Goal: Task Accomplishment & Management: Manage account settings

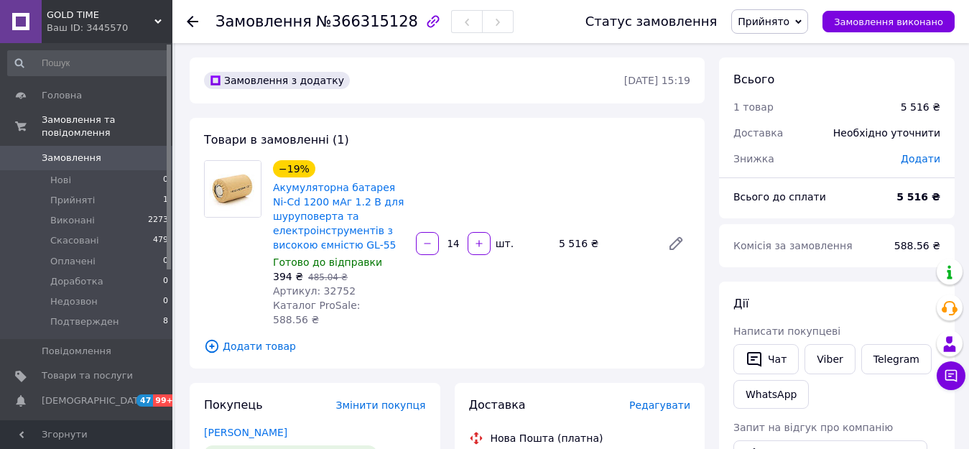
scroll to position [72, 0]
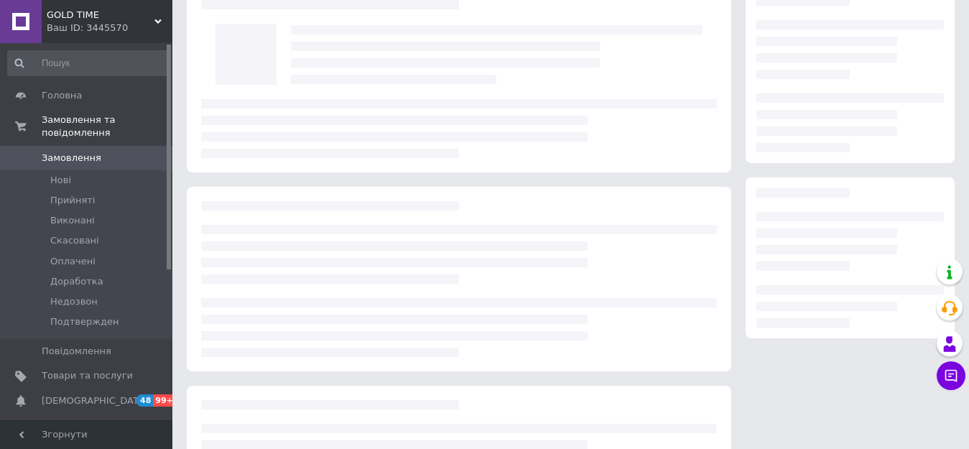
scroll to position [72, 0]
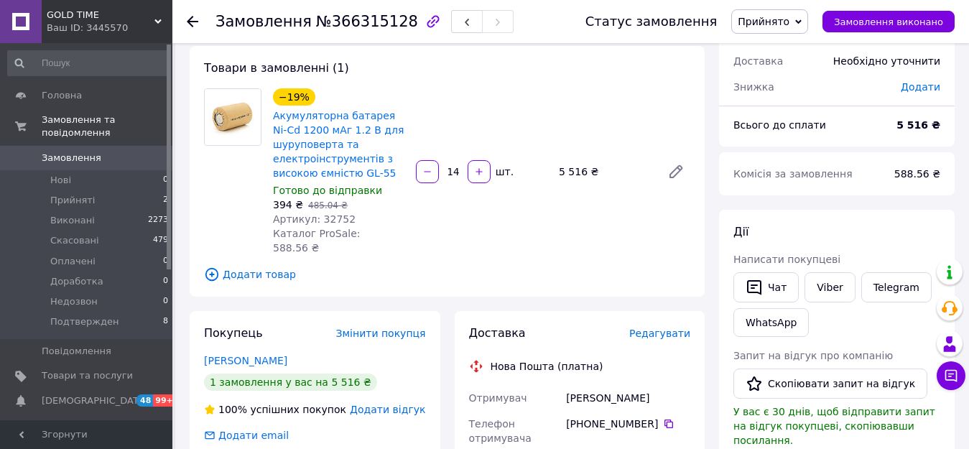
click at [776, 22] on span "Прийнято" at bounding box center [763, 21] width 52 height 11
click at [795, 157] on li "Подтвержден" at bounding box center [773, 158] width 83 height 22
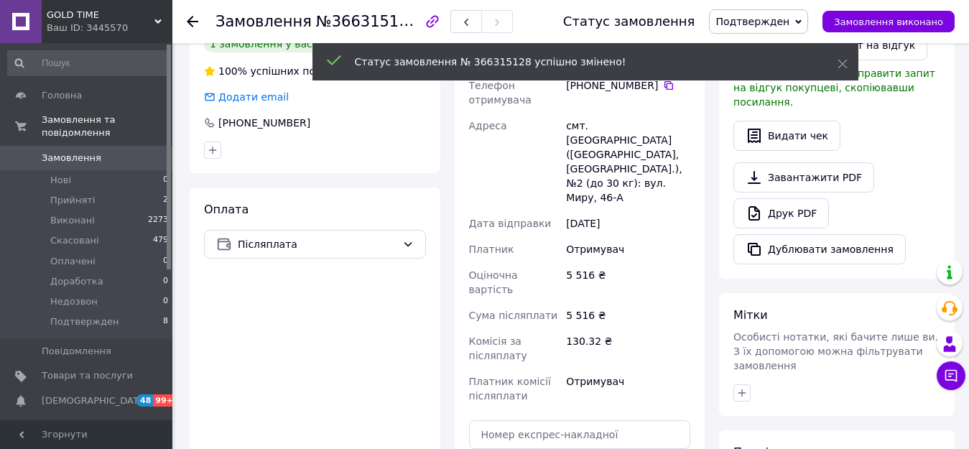
scroll to position [431, 0]
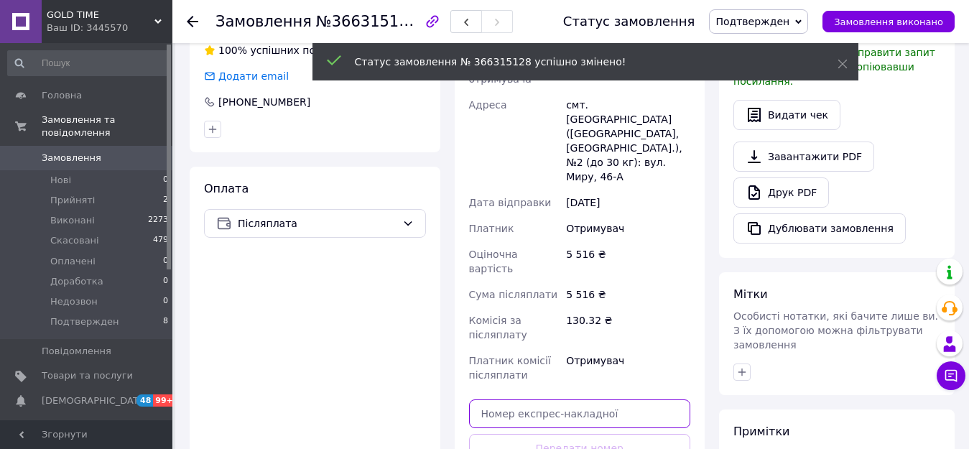
click at [559, 399] on input "text" at bounding box center [580, 413] width 222 height 29
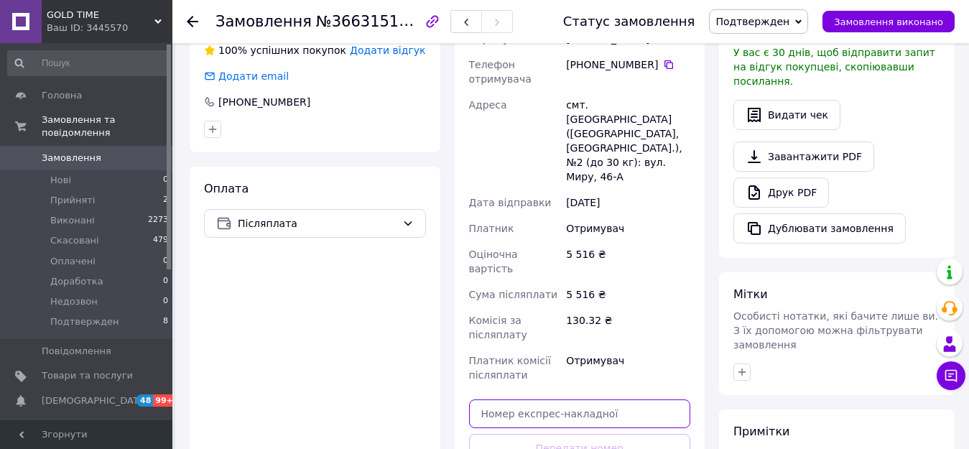
paste input "20451269142427"
type input "20451269142427"
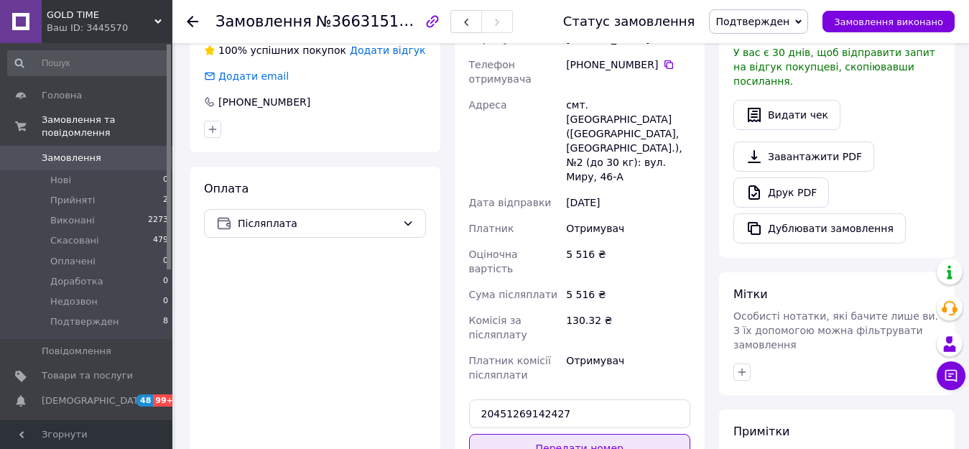
click at [569, 434] on button "Передати номер" at bounding box center [580, 448] width 222 height 29
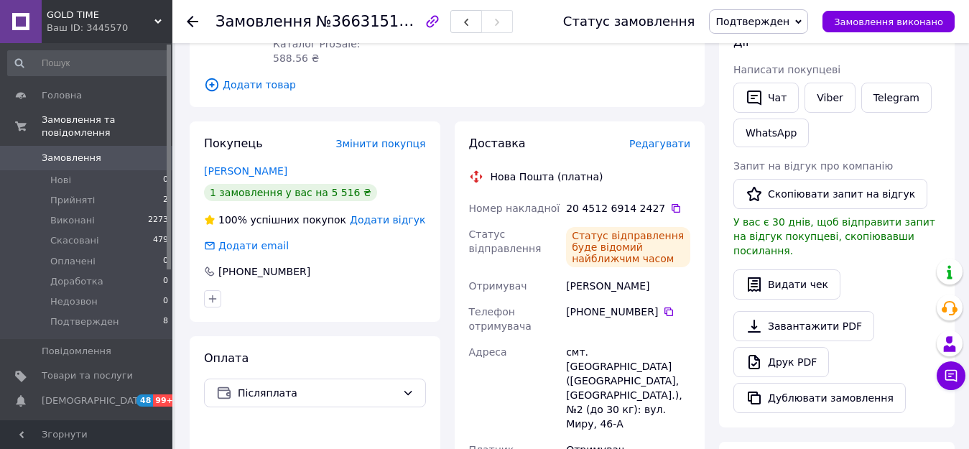
scroll to position [215, 0]
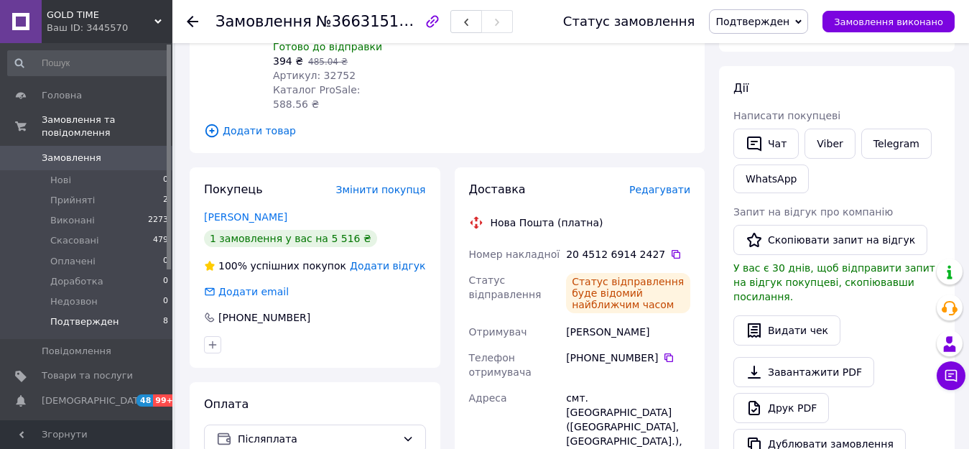
click at [96, 315] on span "Подтвержден" at bounding box center [84, 321] width 68 height 13
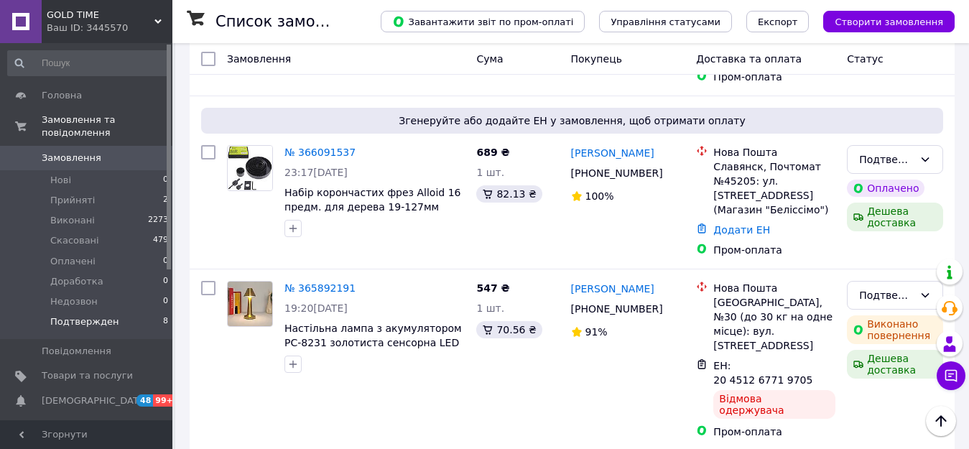
scroll to position [646, 0]
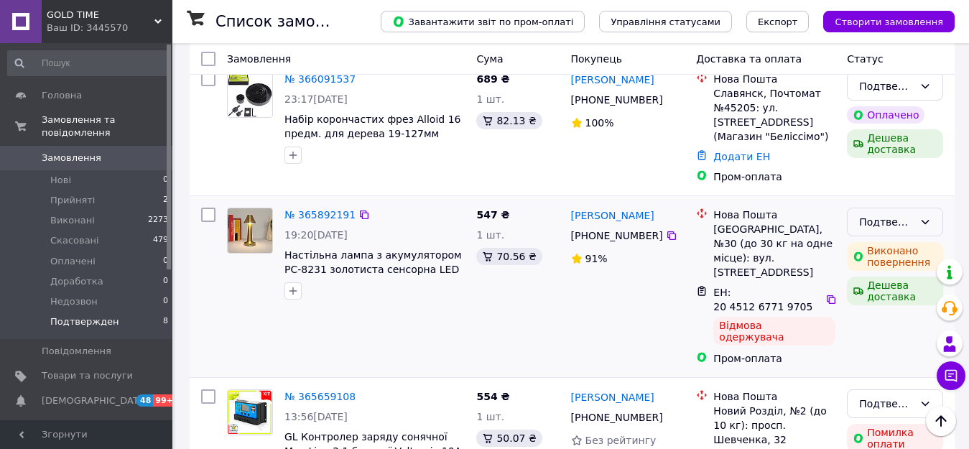
click at [893, 214] on div "Подтвержден" at bounding box center [886, 222] width 55 height 16
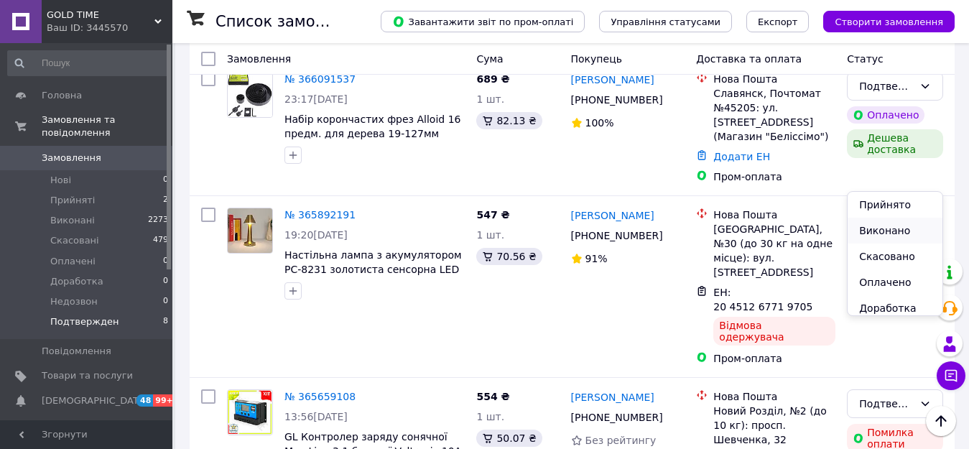
click at [898, 229] on li "Виконано" at bounding box center [894, 231] width 95 height 26
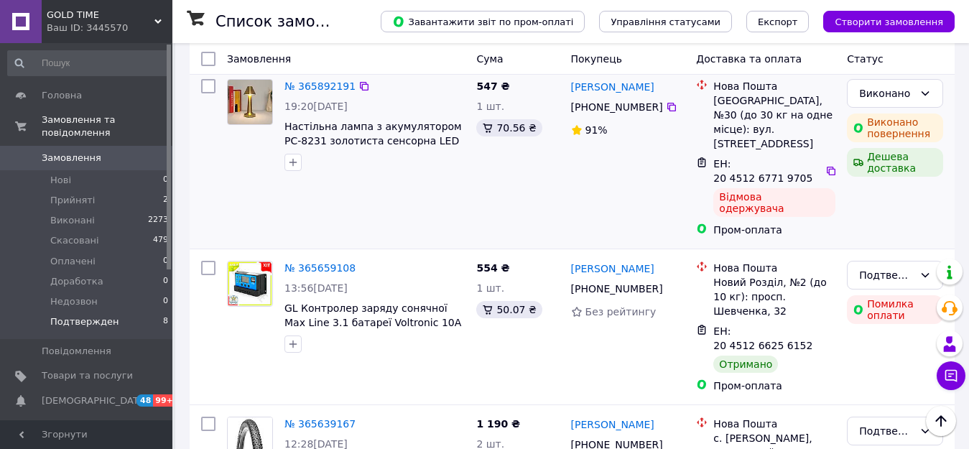
scroll to position [958, 0]
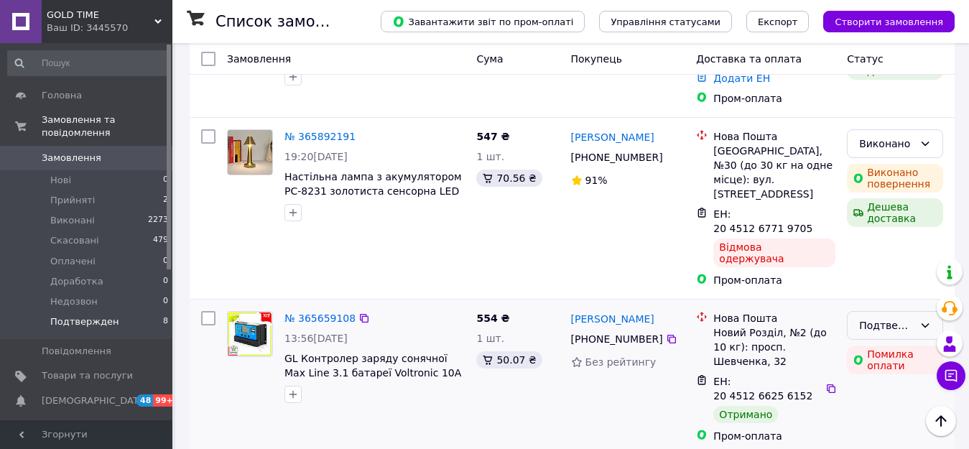
click at [880, 317] on div "Подтвержден" at bounding box center [886, 325] width 55 height 16
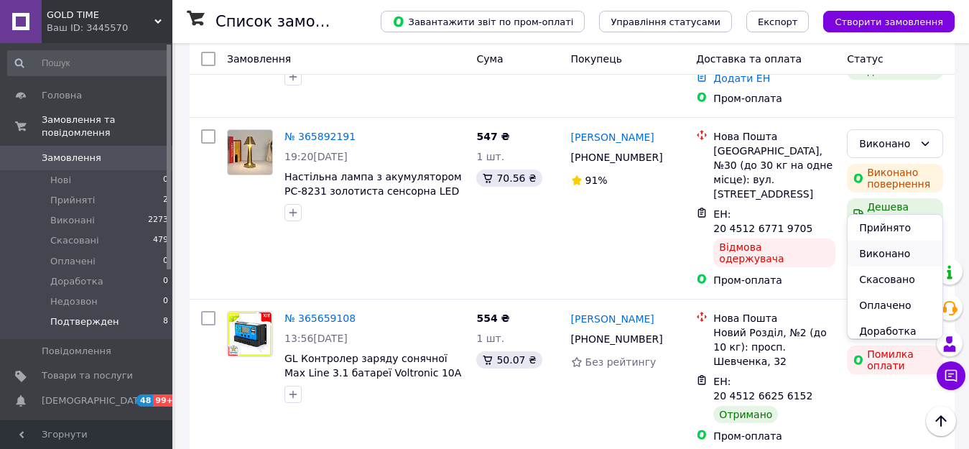
click at [874, 254] on li "Виконано" at bounding box center [894, 254] width 95 height 26
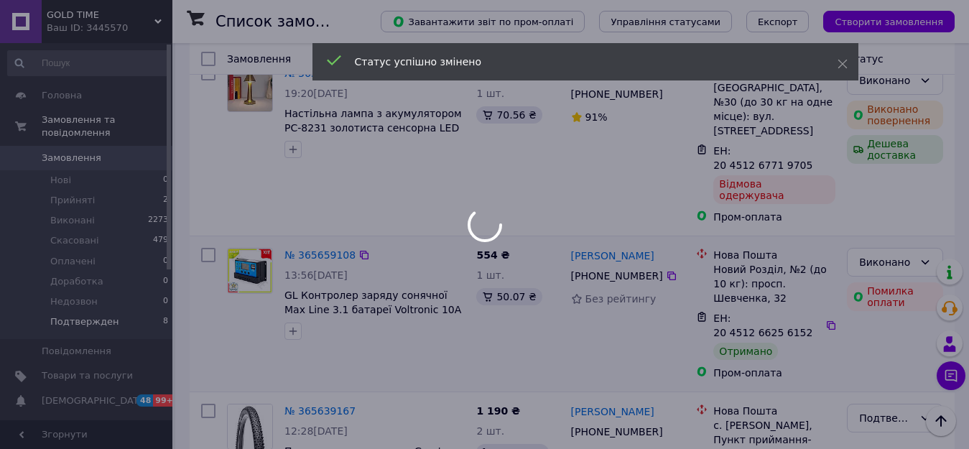
scroll to position [1030, 0]
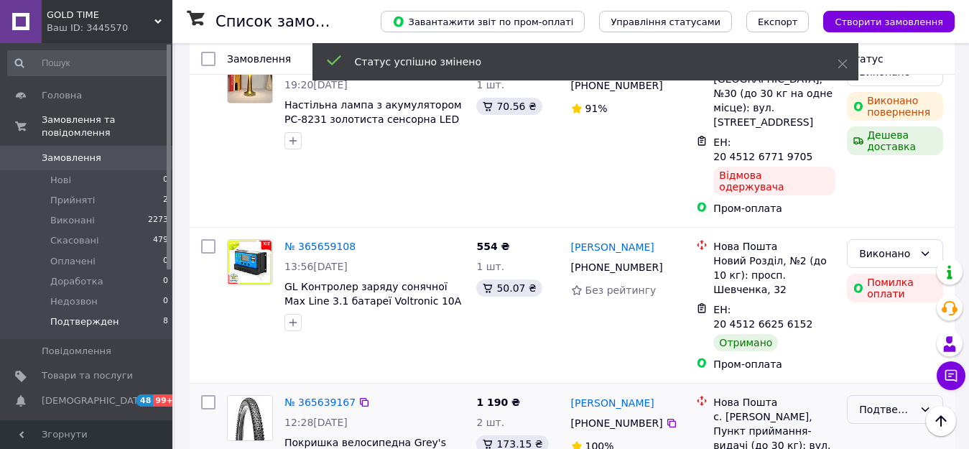
click at [883, 401] on div "Подтвержден" at bounding box center [886, 409] width 55 height 16
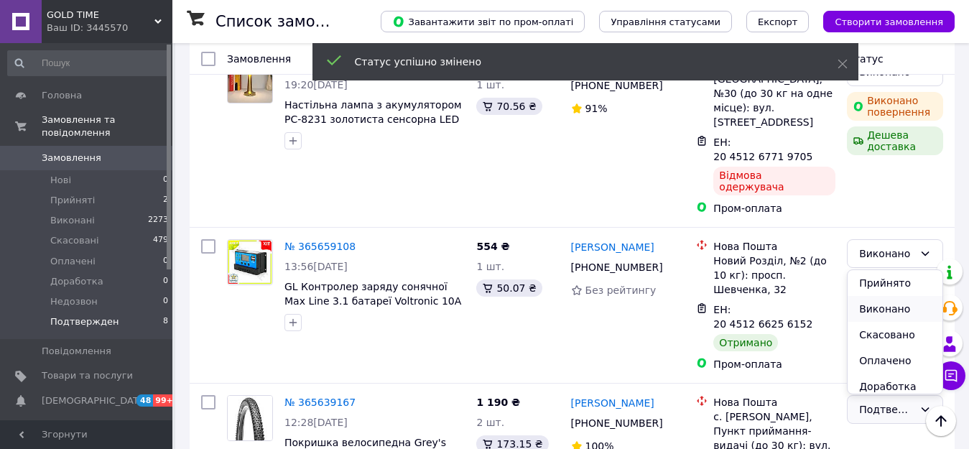
click at [882, 307] on li "Виконано" at bounding box center [894, 309] width 95 height 26
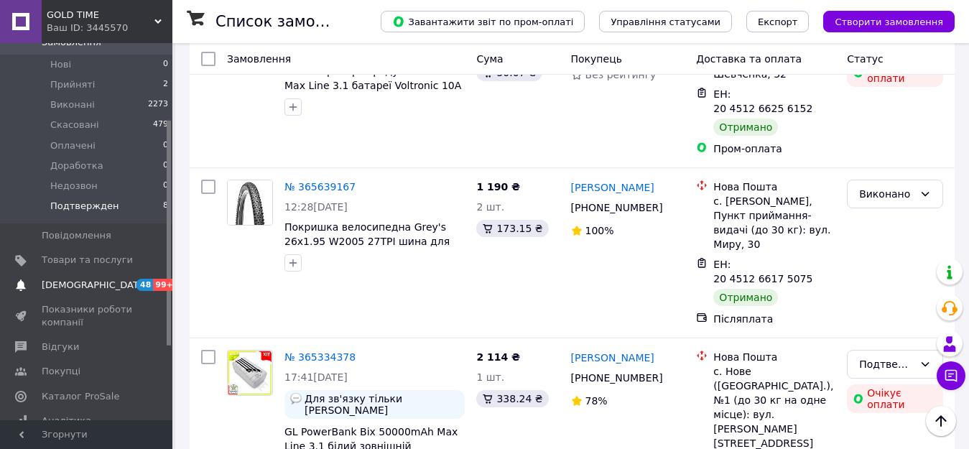
scroll to position [144, 0]
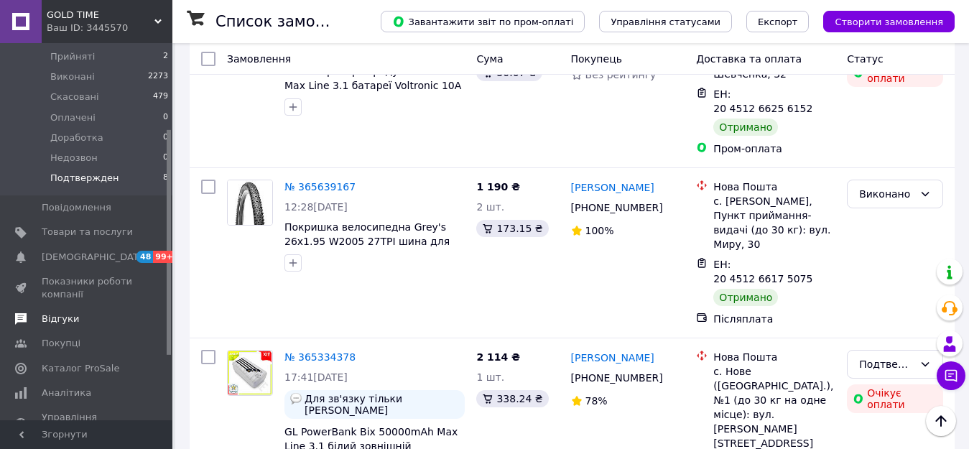
click at [62, 312] on span "Відгуки" at bounding box center [60, 318] width 37 height 13
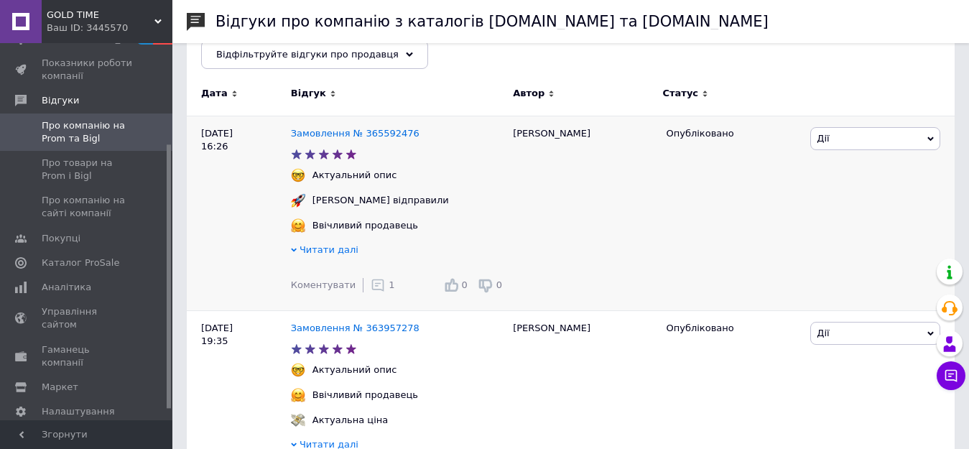
scroll to position [287, 0]
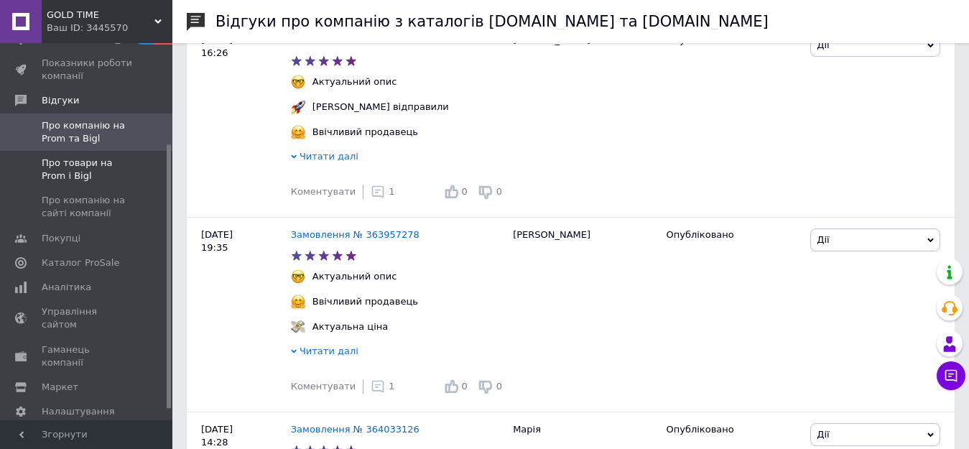
click at [80, 166] on span "Про товари на Prom і Bigl" at bounding box center [87, 170] width 91 height 26
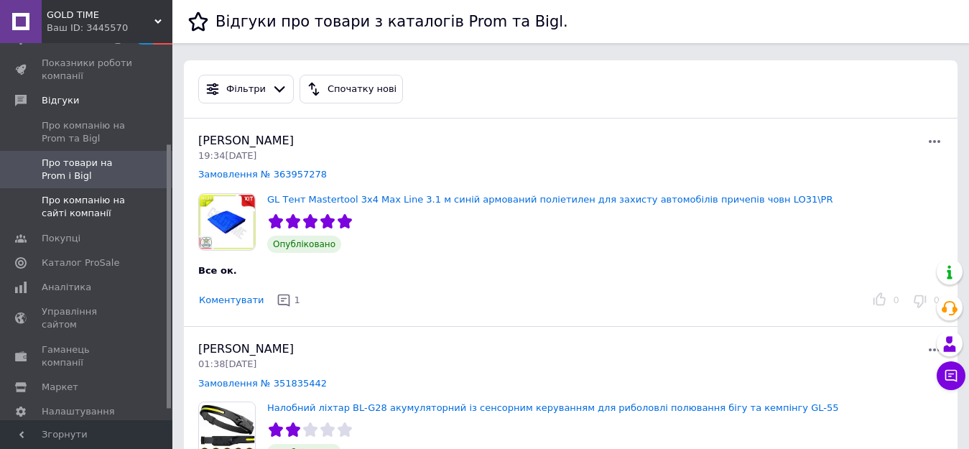
click at [55, 208] on span "Про компанію на сайті компанії" at bounding box center [87, 207] width 91 height 26
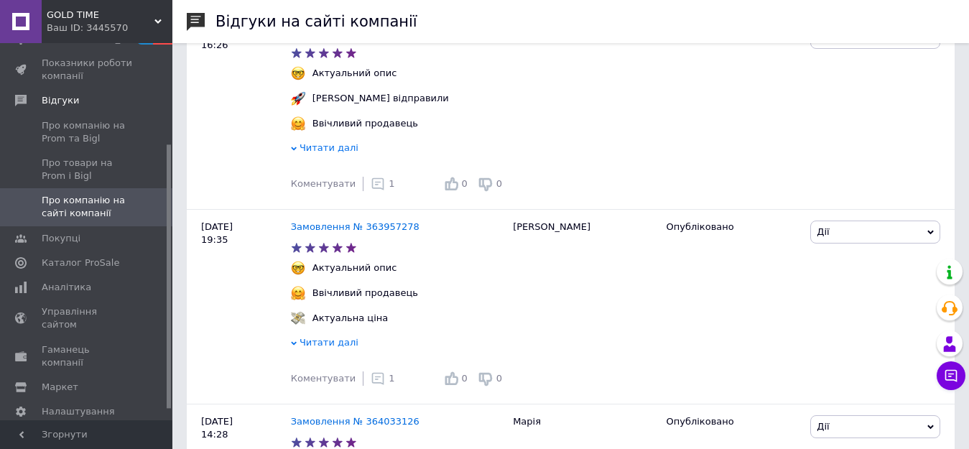
scroll to position [287, 0]
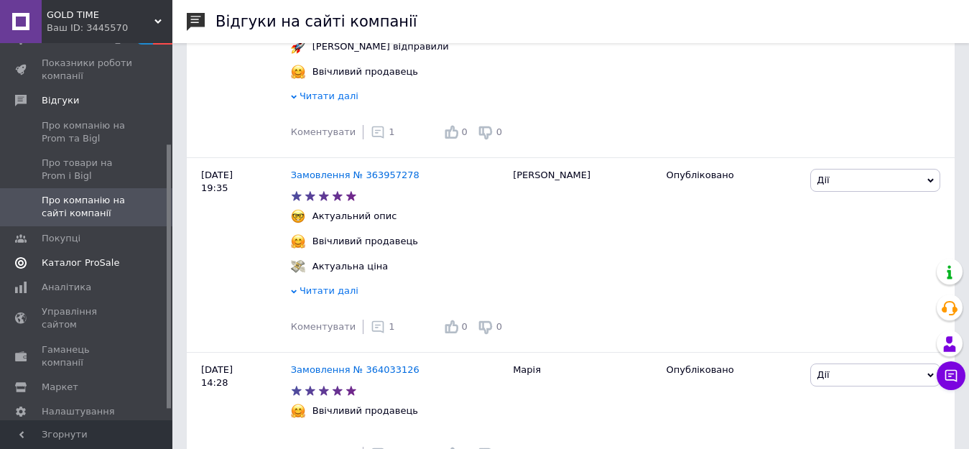
click at [66, 258] on span "Каталог ProSale" at bounding box center [81, 262] width 78 height 13
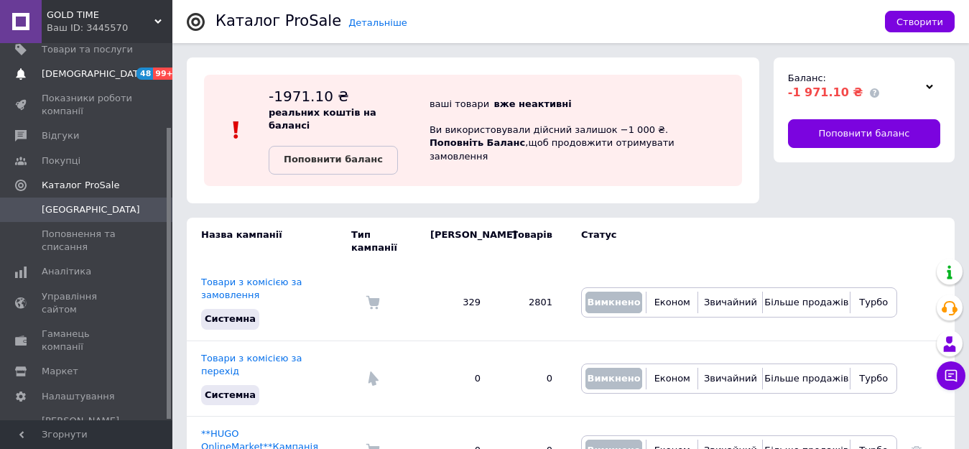
click at [91, 76] on span "[DEMOGRAPHIC_DATA]" at bounding box center [95, 73] width 106 height 13
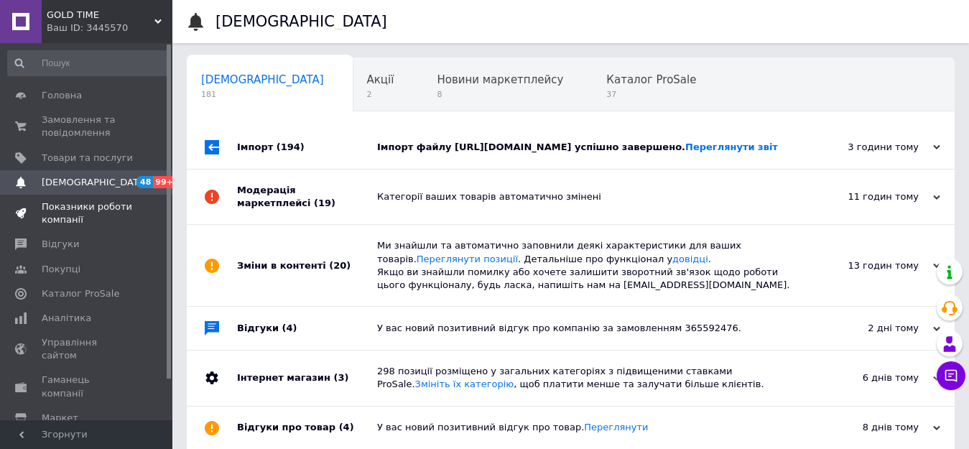
click at [59, 218] on span "Показники роботи компанії" at bounding box center [87, 213] width 91 height 26
